Goal: Navigation & Orientation: Find specific page/section

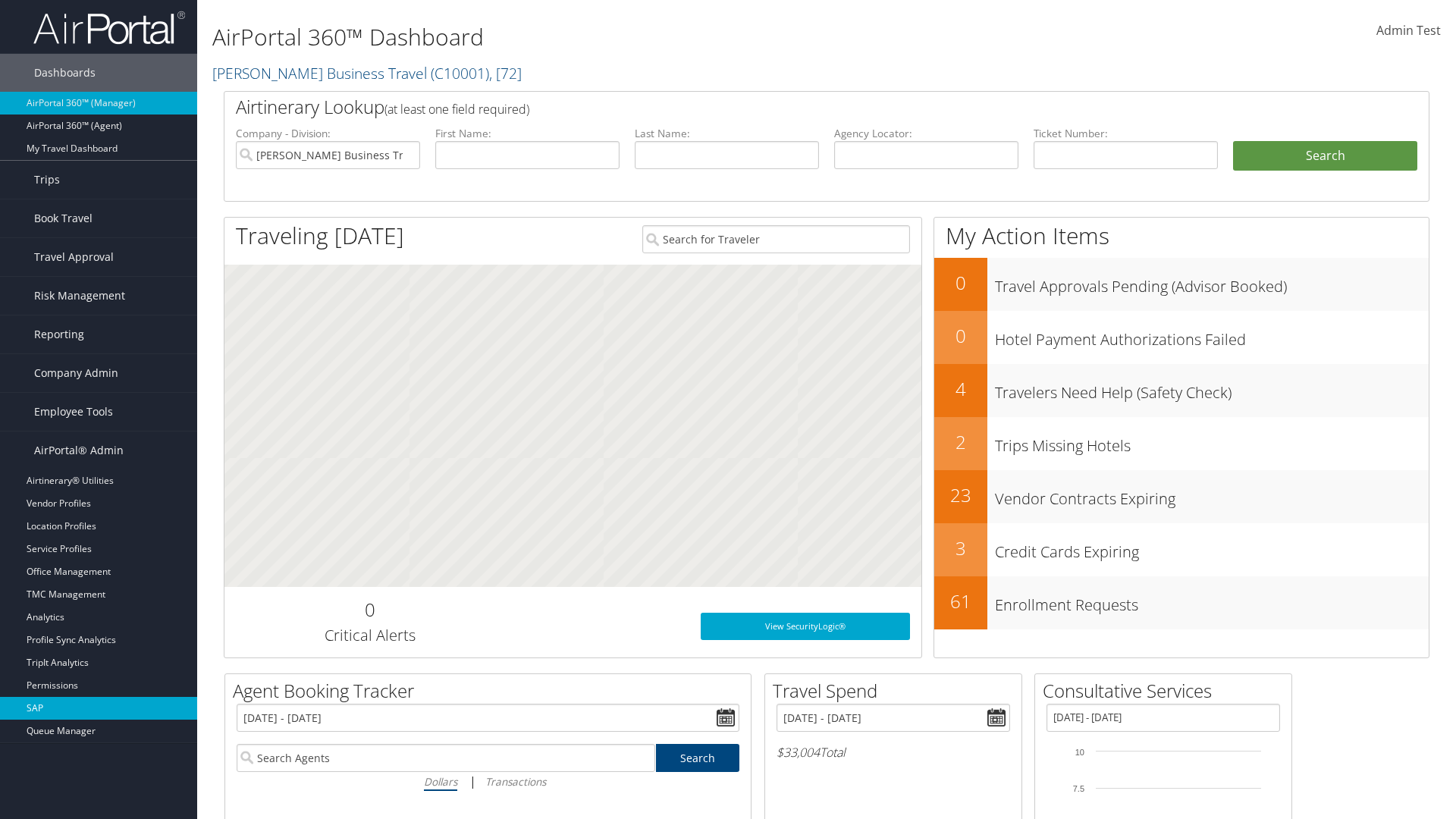
click at [99, 708] on link "SAP" at bounding box center [99, 708] width 197 height 23
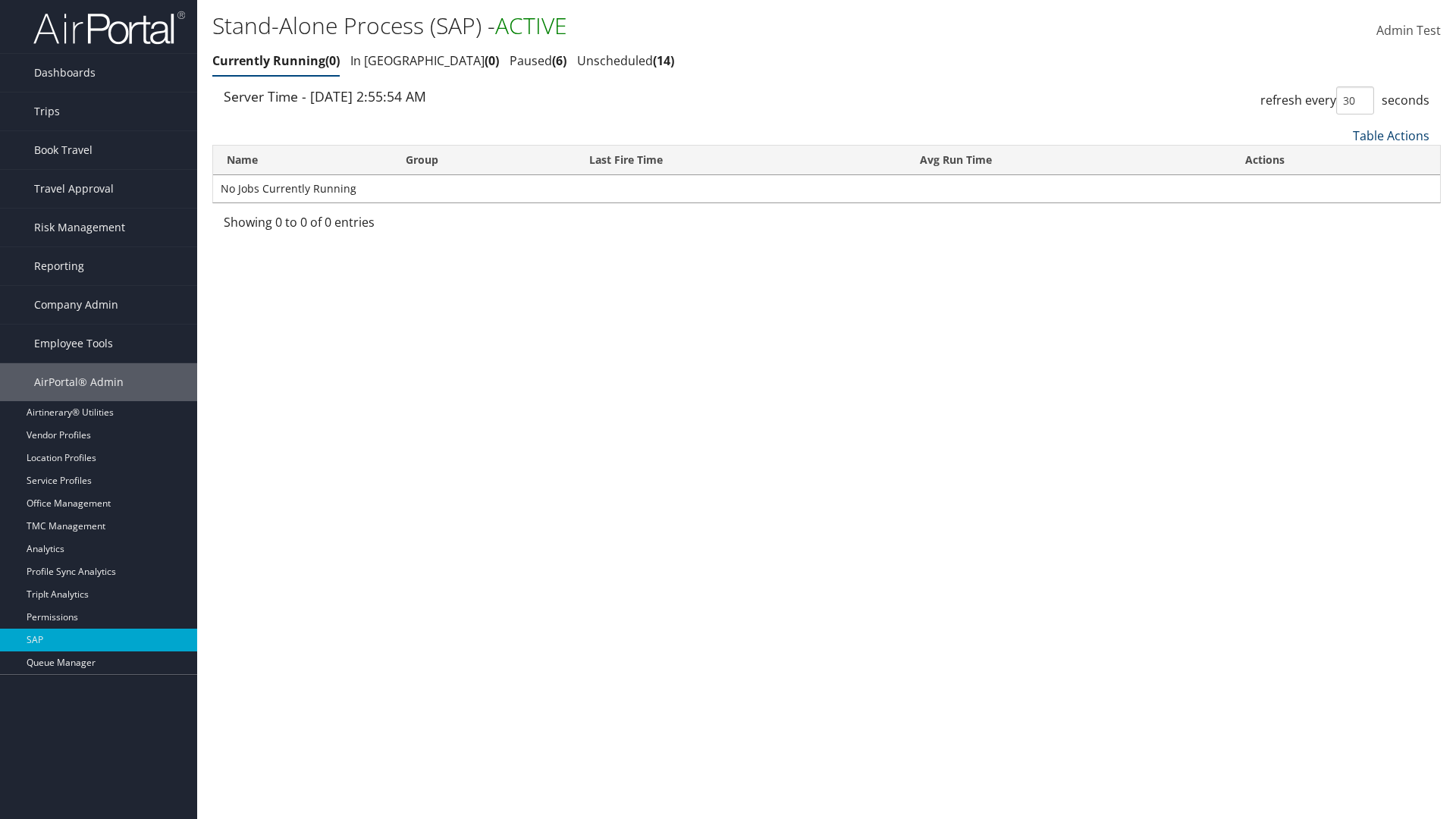
click at [1390, 135] on link "Table Actions" at bounding box center [1390, 136] width 77 height 17
click at [1340, 236] on link "Page Length" at bounding box center [1340, 236] width 200 height 26
click at [1340, 185] on link "25" at bounding box center [1340, 186] width 200 height 26
click at [1390, 135] on link "Table Actions" at bounding box center [1390, 136] width 77 height 17
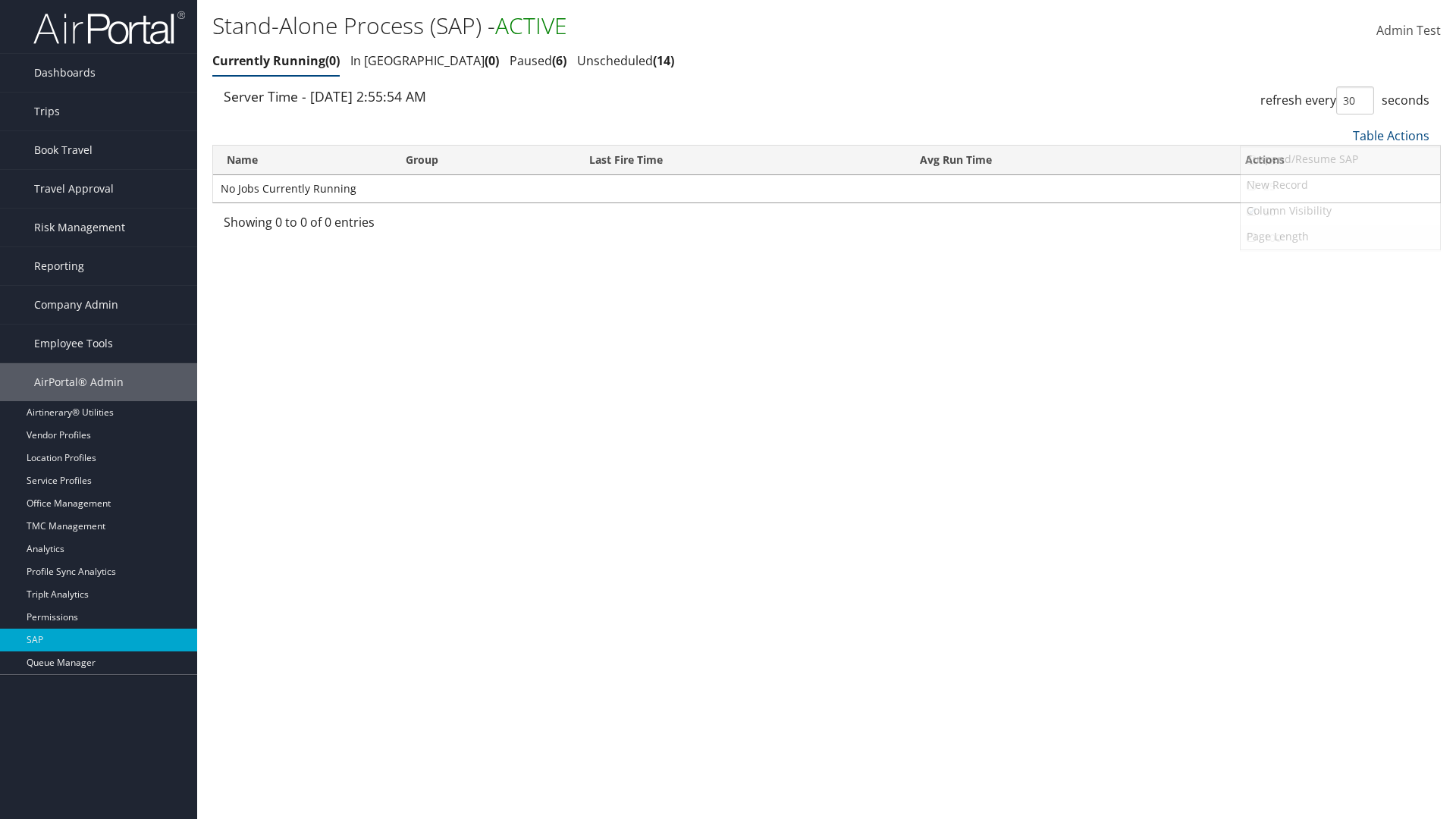
click at [1340, 238] on link "100" at bounding box center [1340, 238] width 200 height 26
click at [1390, 135] on link "Table Actions" at bounding box center [1390, 136] width 77 height 17
click at [1340, 160] on link "Name" at bounding box center [1340, 160] width 200 height 26
click at [1340, 185] on link "Group" at bounding box center [1340, 186] width 200 height 26
click at [1340, 211] on link "Last Fire Time" at bounding box center [1340, 212] width 200 height 26
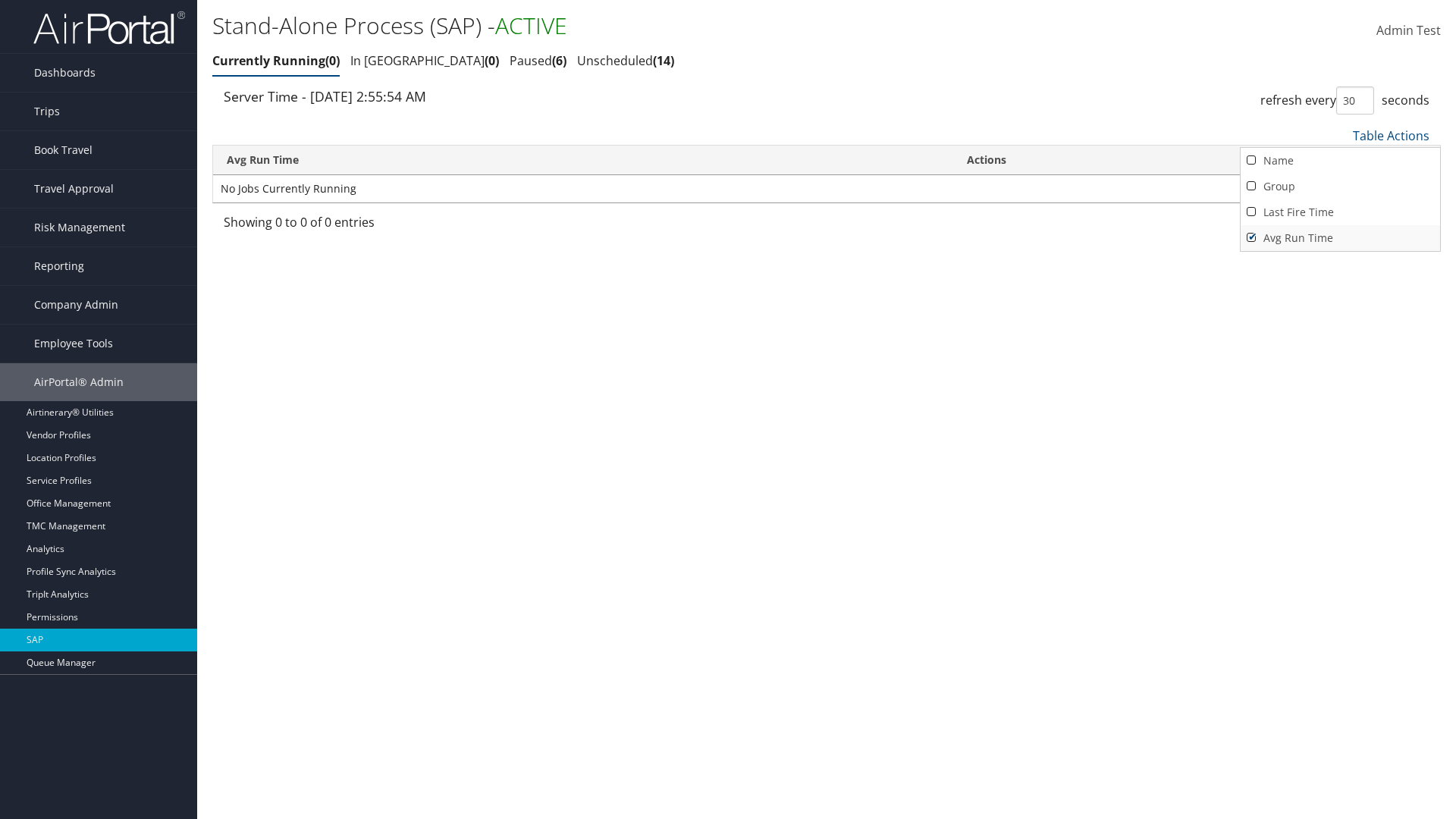
click at [1340, 238] on link "Avg Run Time" at bounding box center [1340, 238] width 200 height 26
click at [728, 410] on div at bounding box center [728, 410] width 1456 height 819
click at [1390, 135] on link "Table Actions" at bounding box center [1390, 136] width 77 height 17
